Goal: Task Accomplishment & Management: Use online tool/utility

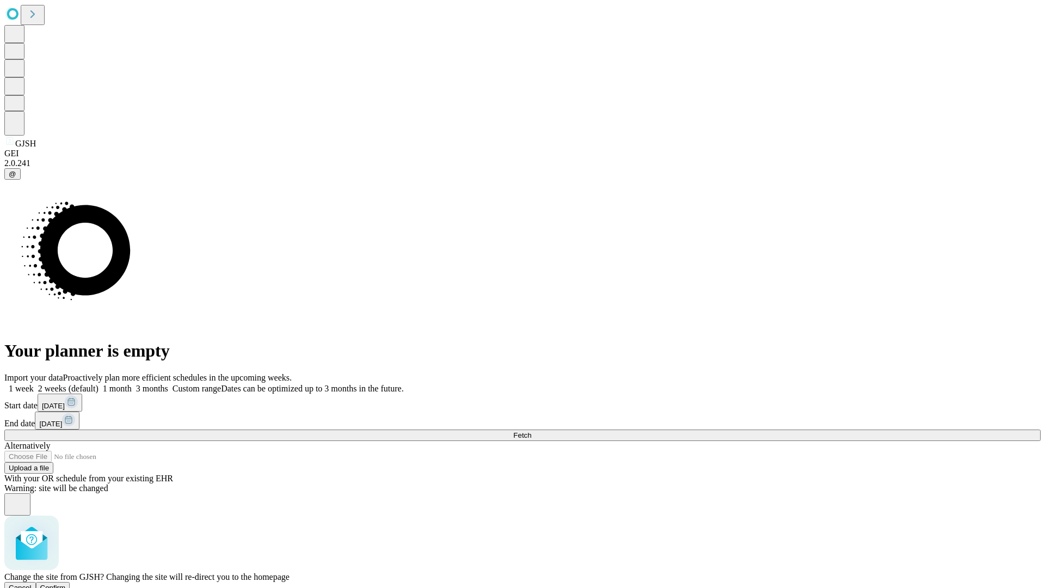
click at [66, 583] on span "Confirm" at bounding box center [53, 587] width 26 height 8
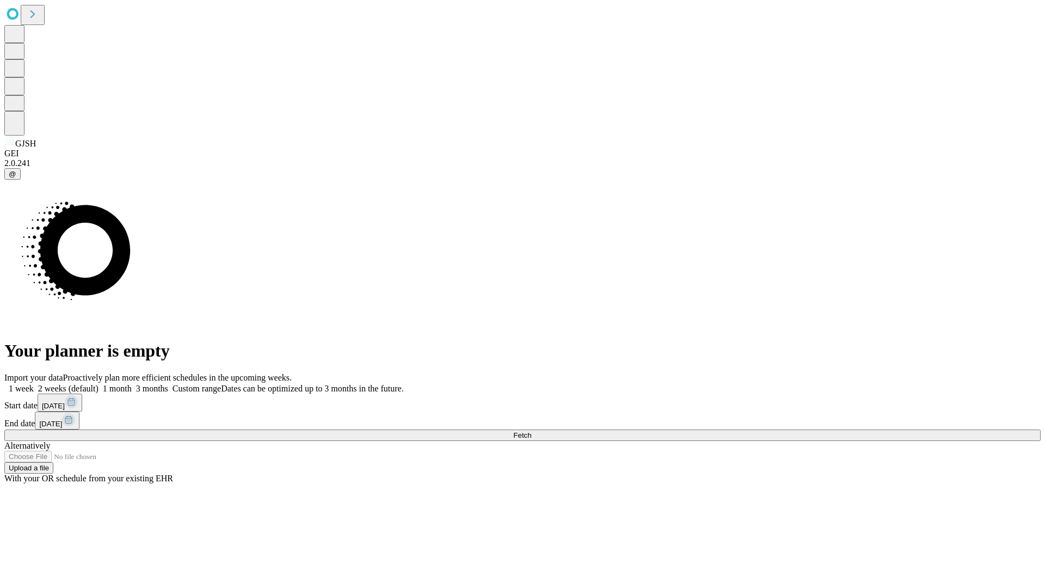
click at [34, 384] on label "1 week" at bounding box center [18, 388] width 29 height 9
click at [531, 431] on span "Fetch" at bounding box center [522, 435] width 18 height 8
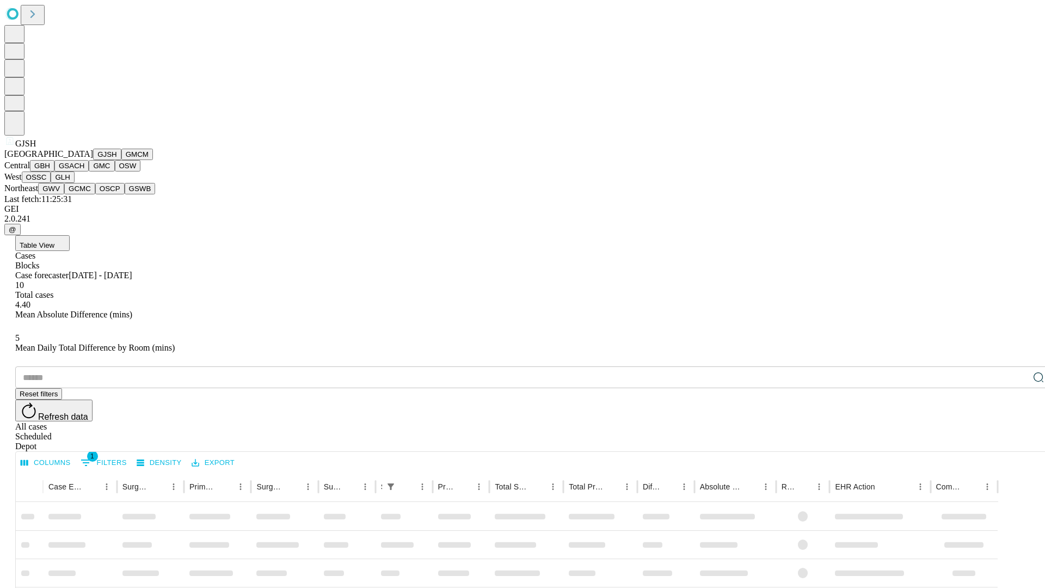
click at [121, 160] on button "GMCM" at bounding box center [137, 154] width 32 height 11
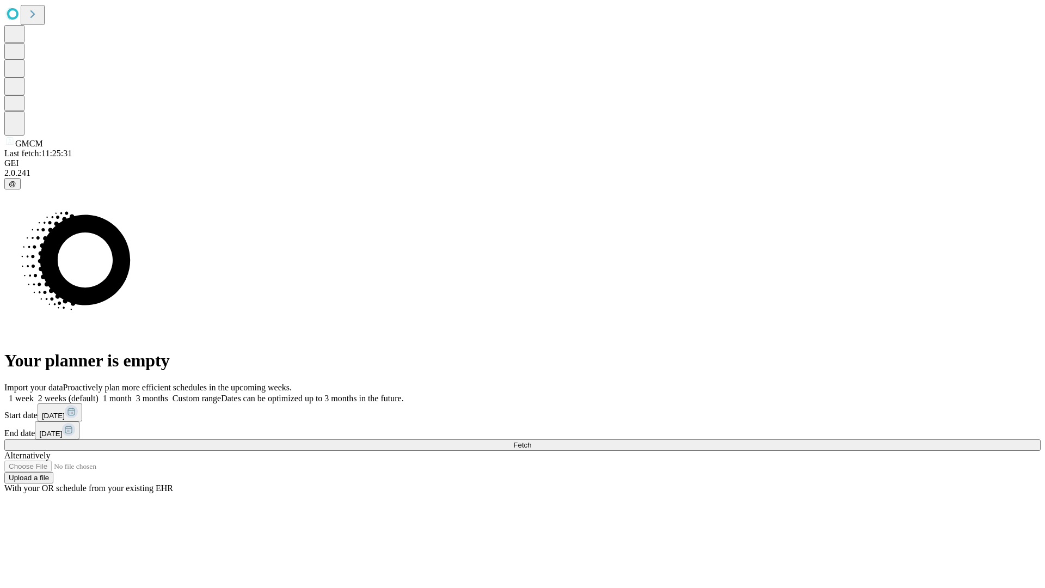
click at [34, 393] on label "1 week" at bounding box center [18, 397] width 29 height 9
click at [531, 441] on span "Fetch" at bounding box center [522, 445] width 18 height 8
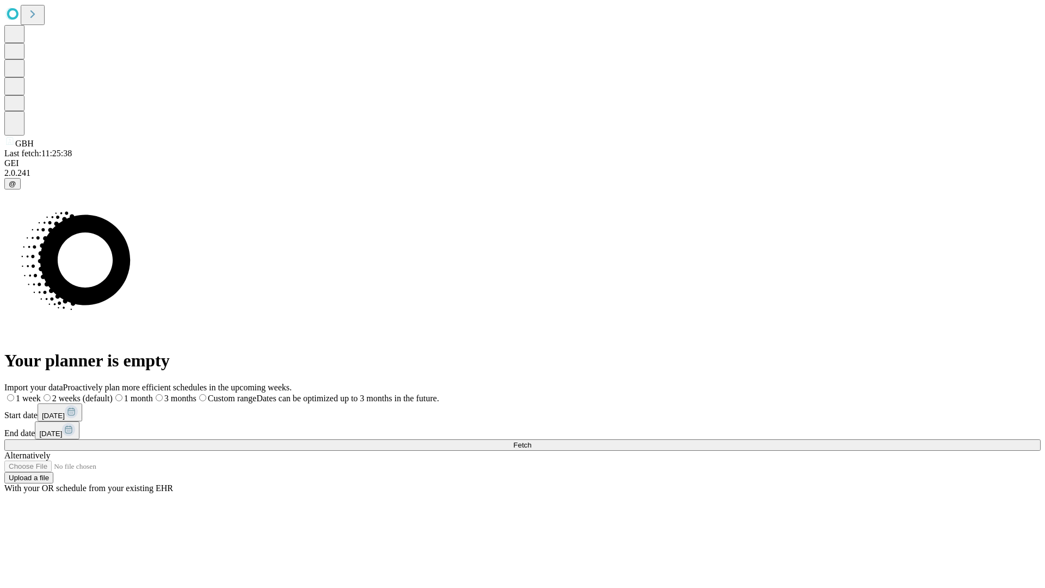
click at [531, 441] on span "Fetch" at bounding box center [522, 445] width 18 height 8
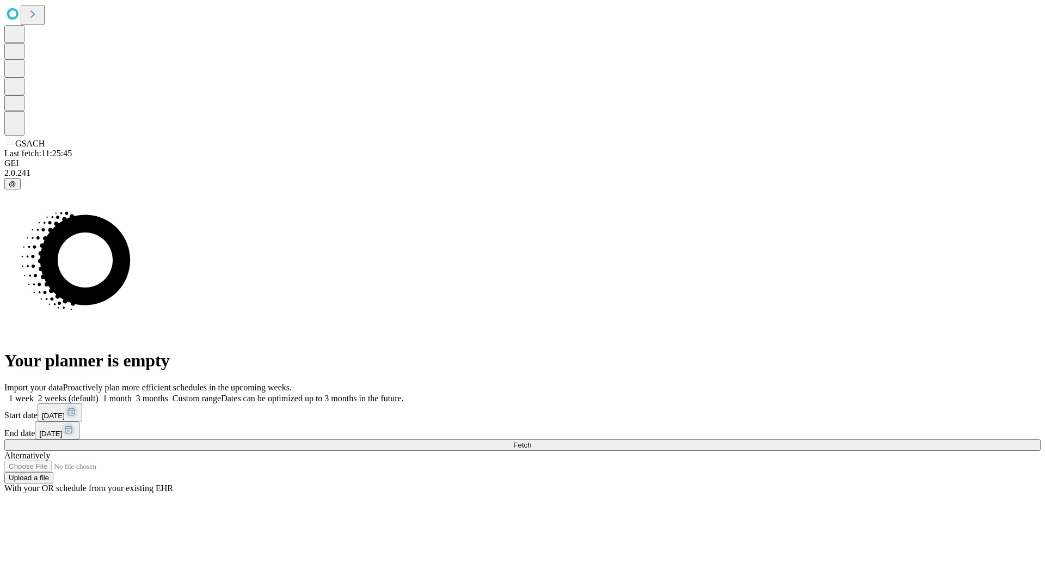
click at [34, 393] on label "1 week" at bounding box center [18, 397] width 29 height 9
click at [531, 441] on span "Fetch" at bounding box center [522, 445] width 18 height 8
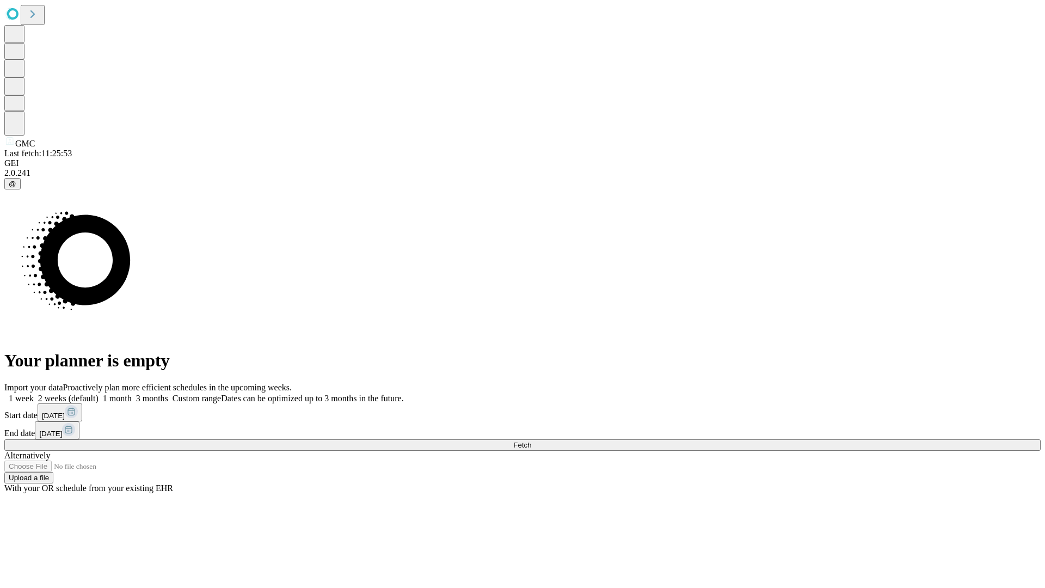
click at [34, 393] on label "1 week" at bounding box center [18, 397] width 29 height 9
click at [531, 441] on span "Fetch" at bounding box center [522, 445] width 18 height 8
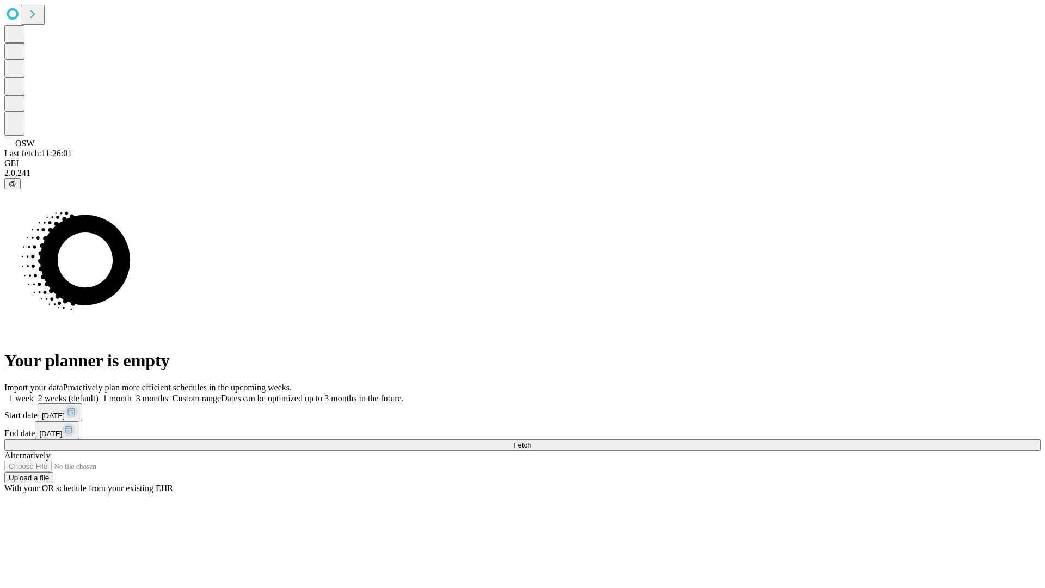
click at [34, 393] on label "1 week" at bounding box center [18, 397] width 29 height 9
click at [531, 441] on span "Fetch" at bounding box center [522, 445] width 18 height 8
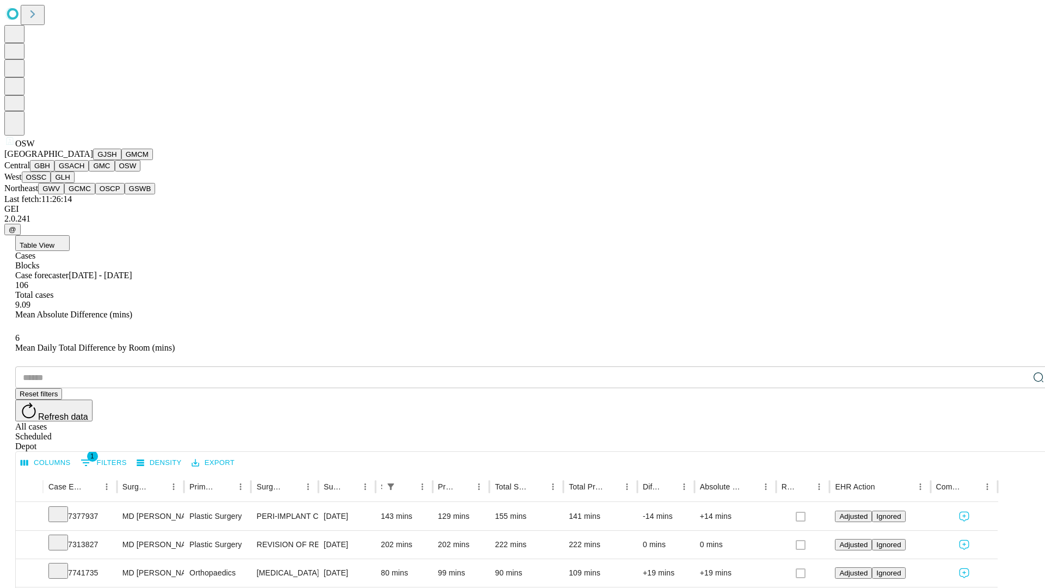
click at [51, 183] on button "OSSC" at bounding box center [36, 176] width 29 height 11
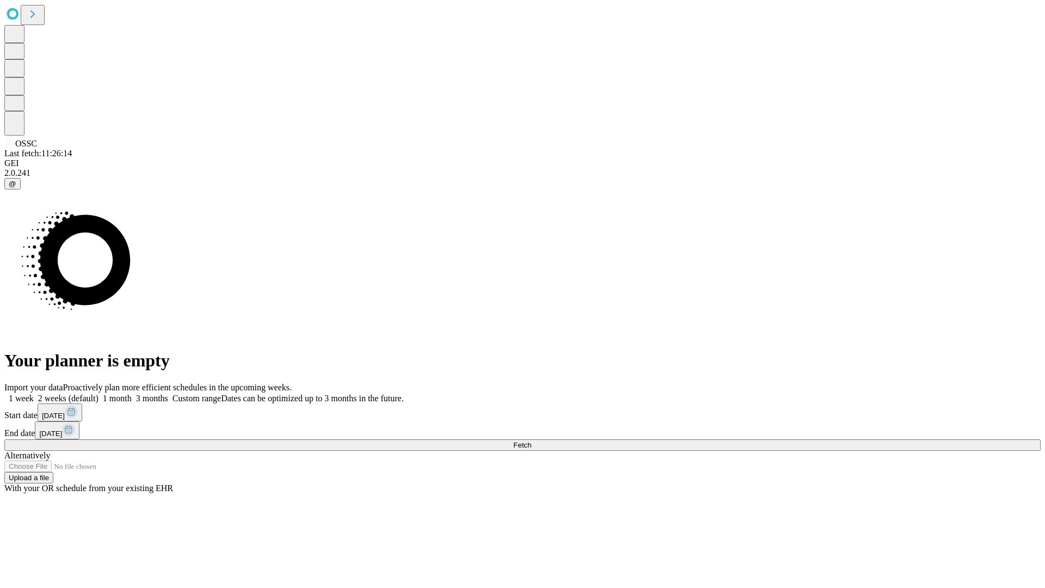
click at [34, 393] on label "1 week" at bounding box center [18, 397] width 29 height 9
click at [531, 441] on span "Fetch" at bounding box center [522, 445] width 18 height 8
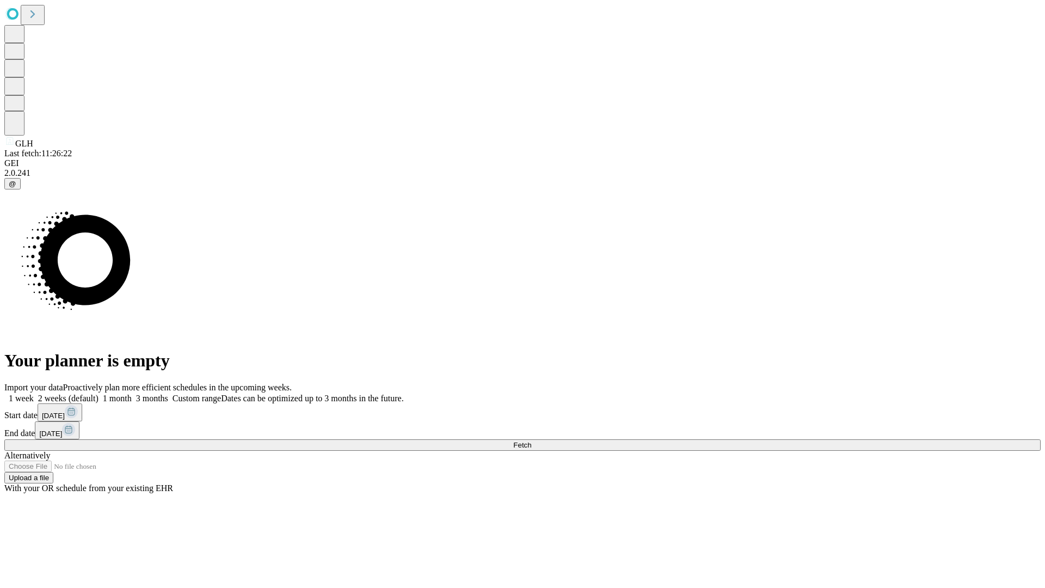
click at [34, 393] on label "1 week" at bounding box center [18, 397] width 29 height 9
click at [531, 441] on span "Fetch" at bounding box center [522, 445] width 18 height 8
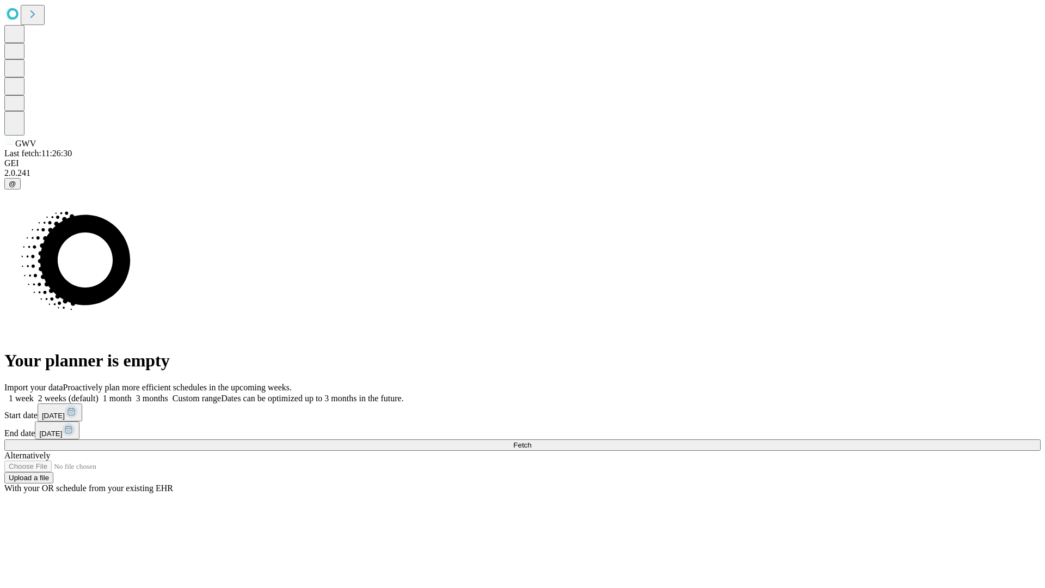
click at [34, 393] on label "1 week" at bounding box center [18, 397] width 29 height 9
click at [531, 441] on span "Fetch" at bounding box center [522, 445] width 18 height 8
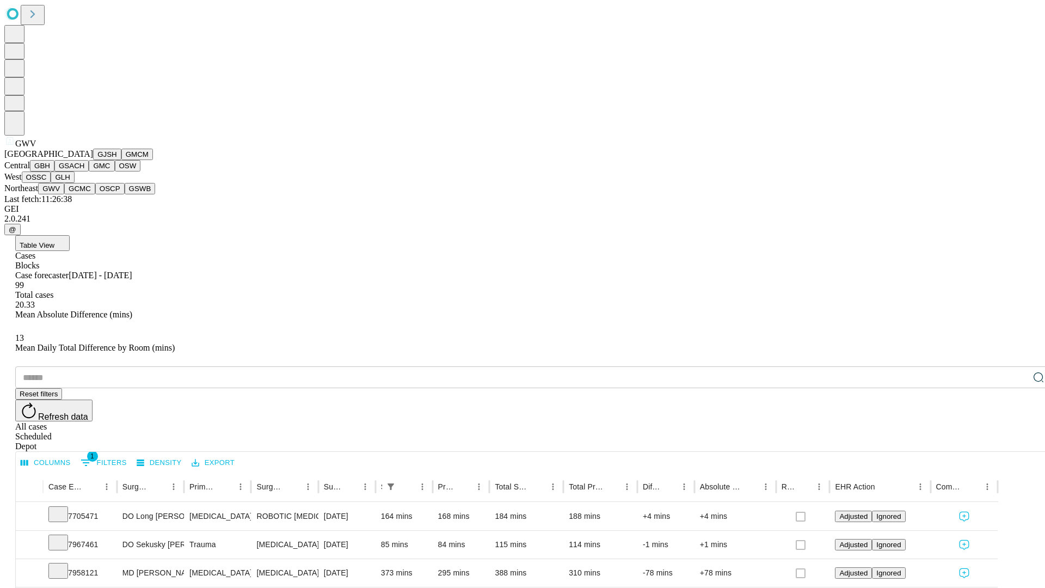
click at [84, 194] on button "GCMC" at bounding box center [79, 188] width 31 height 11
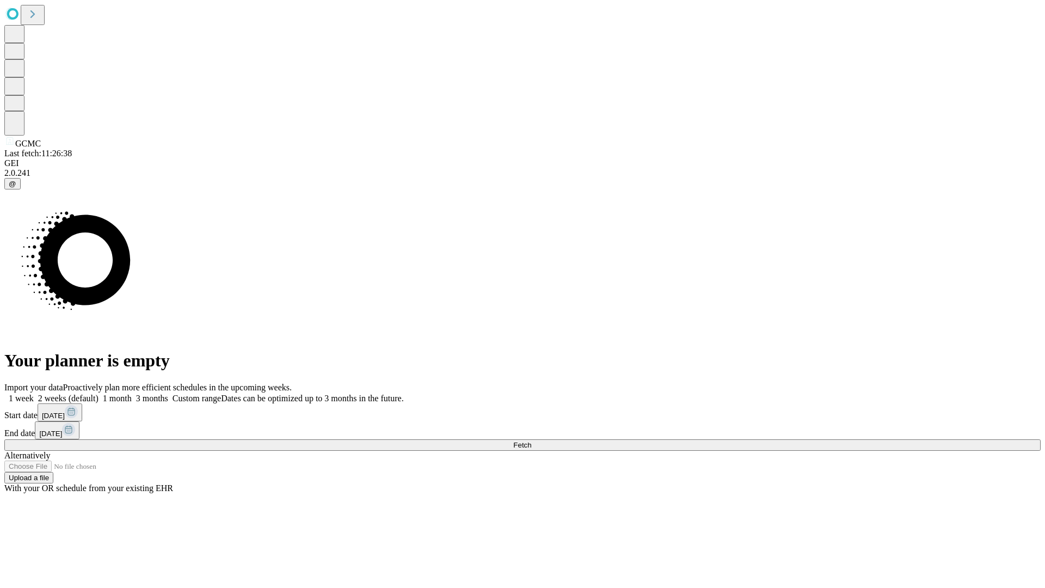
click at [34, 393] on label "1 week" at bounding box center [18, 397] width 29 height 9
click at [531, 441] on span "Fetch" at bounding box center [522, 445] width 18 height 8
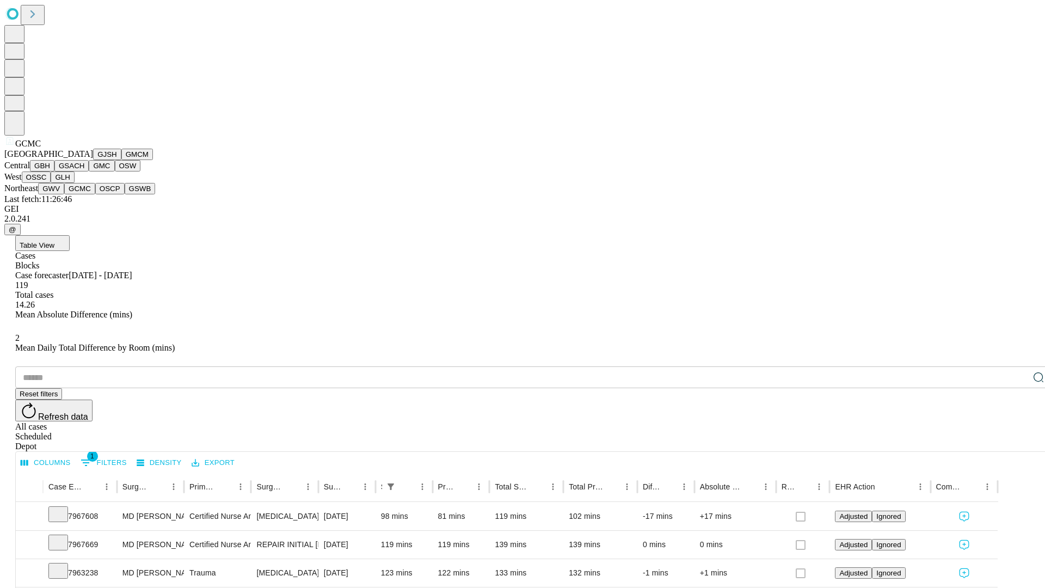
click at [95, 194] on button "OSCP" at bounding box center [109, 188] width 29 height 11
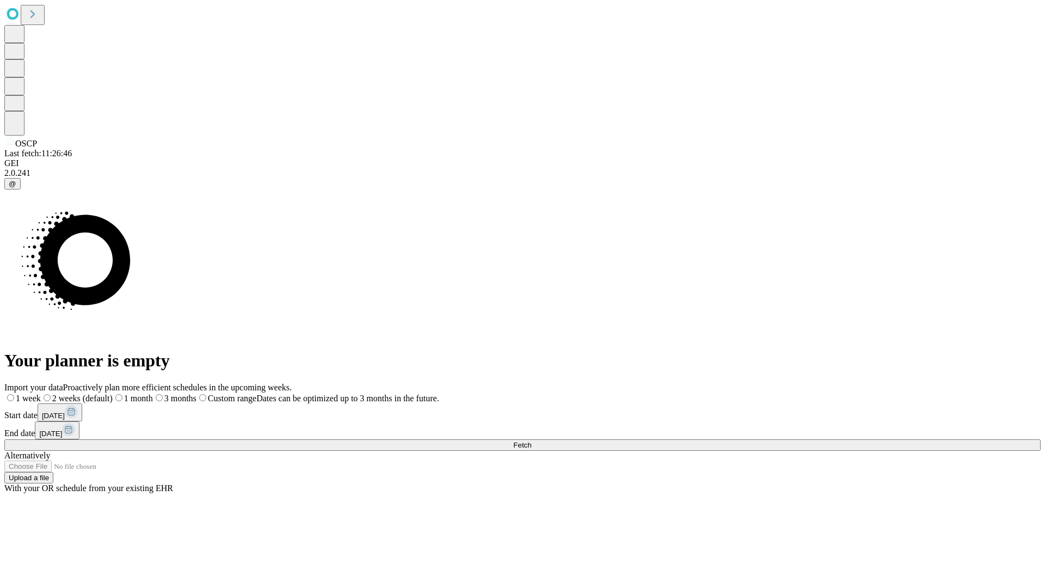
click at [41, 393] on label "1 week" at bounding box center [22, 397] width 36 height 9
click at [531, 441] on span "Fetch" at bounding box center [522, 445] width 18 height 8
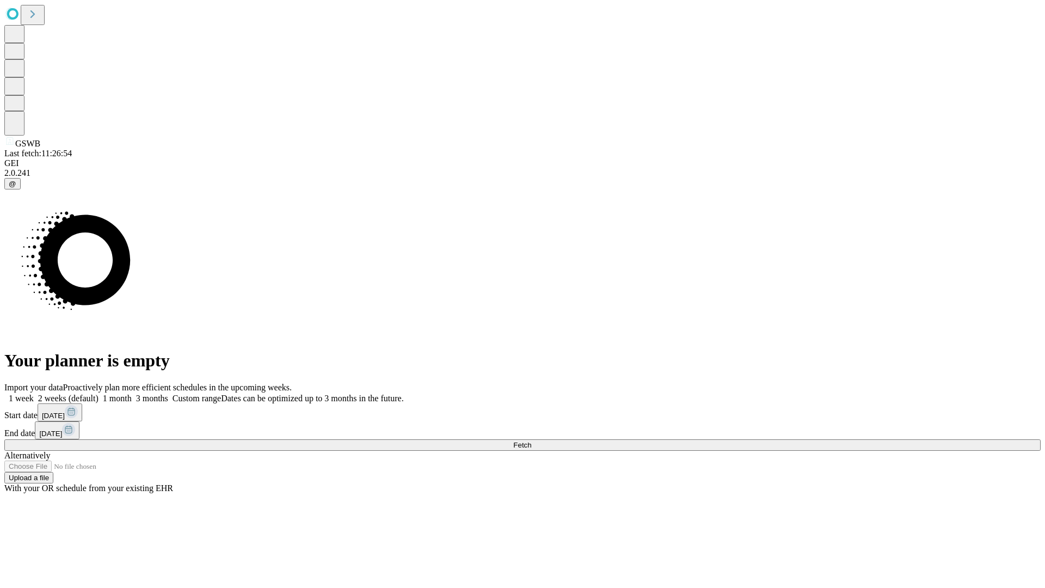
click at [34, 393] on label "1 week" at bounding box center [18, 397] width 29 height 9
click at [531, 441] on span "Fetch" at bounding box center [522, 445] width 18 height 8
